Goal: Entertainment & Leisure: Consume media (video, audio)

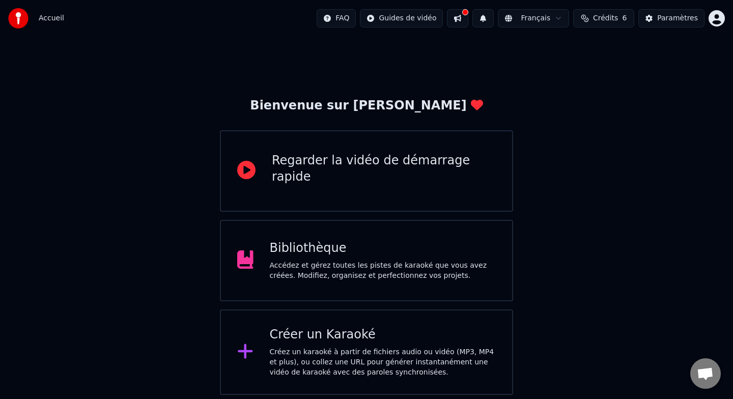
click at [419, 253] on div "Bibliothèque" at bounding box center [383, 248] width 227 height 16
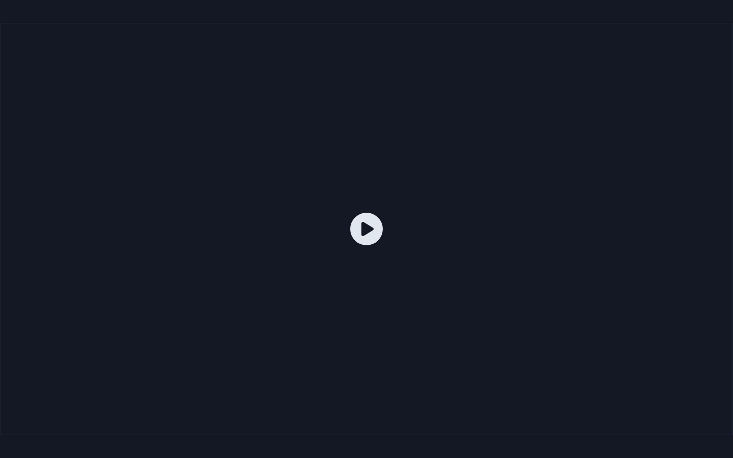
click at [378, 229] on icon at bounding box center [366, 229] width 33 height 33
click at [366, 229] on icon at bounding box center [366, 229] width 33 height 33
click at [367, 232] on icon at bounding box center [366, 229] width 33 height 33
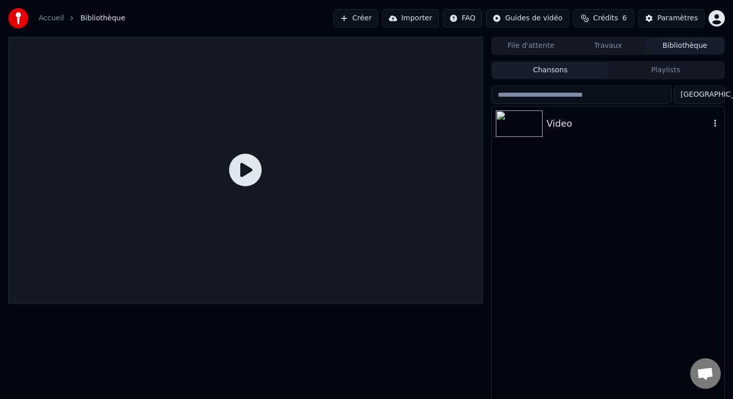
click at [535, 125] on img at bounding box center [519, 123] width 47 height 26
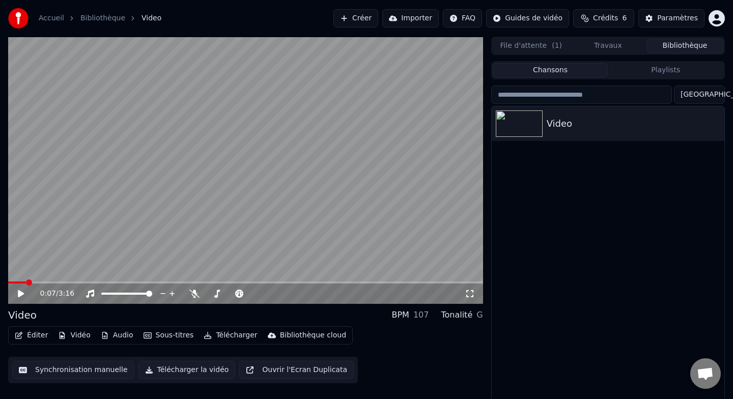
scroll to position [6, 0]
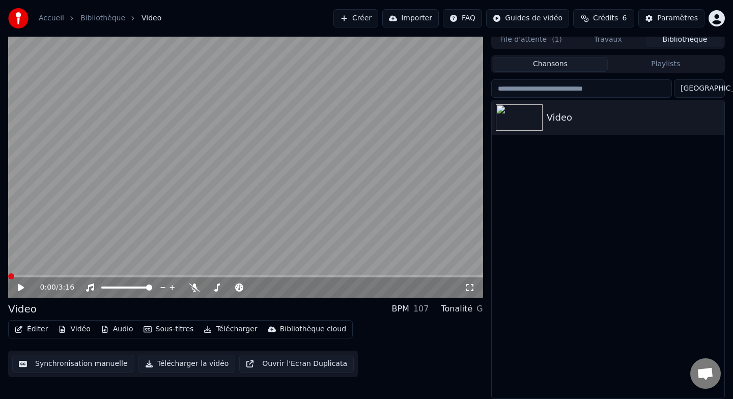
click at [8, 276] on span at bounding box center [11, 276] width 6 height 6
click at [613, 370] on div "Video" at bounding box center [608, 249] width 233 height 298
click at [385, 351] on div "Éditer Vidéo Audio Sous-titres Télécharger Bibliothèque cloud Synchronisation m…" at bounding box center [245, 348] width 475 height 57
